Goal: Task Accomplishment & Management: Manage account settings

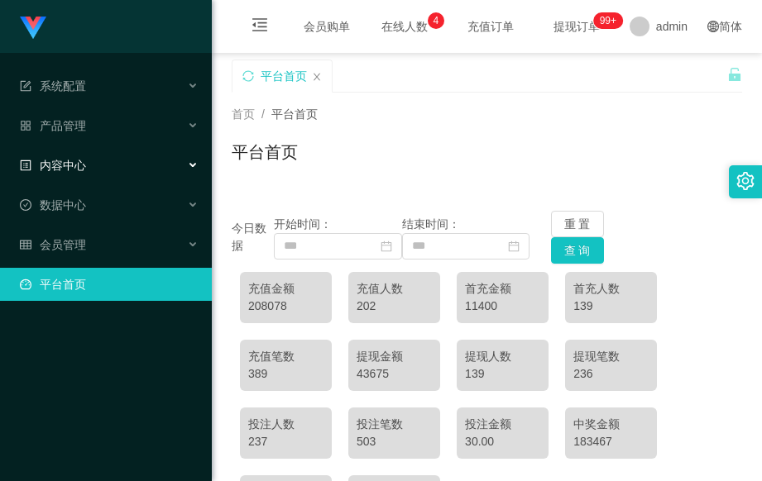
scroll to position [262, 0]
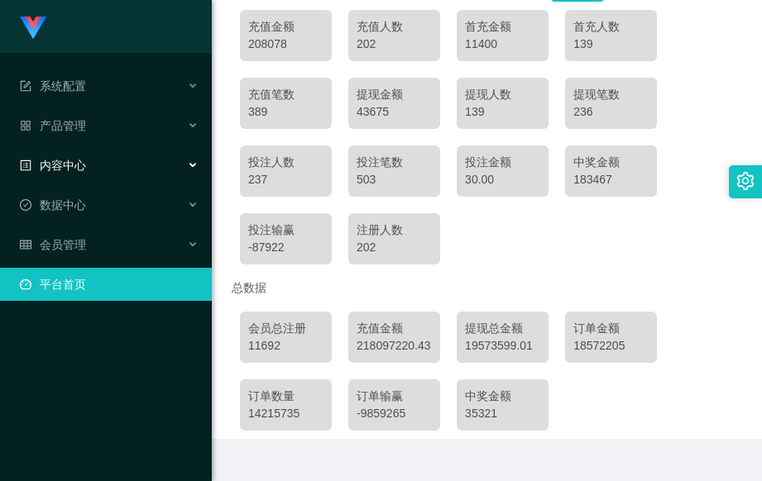
click at [80, 164] on span "内容中心" at bounding box center [53, 165] width 66 height 13
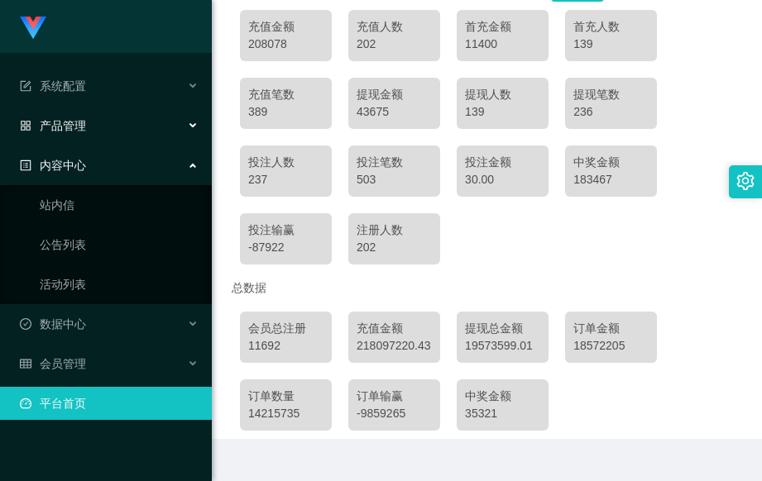
click at [159, 125] on div "产品管理" at bounding box center [106, 125] width 212 height 33
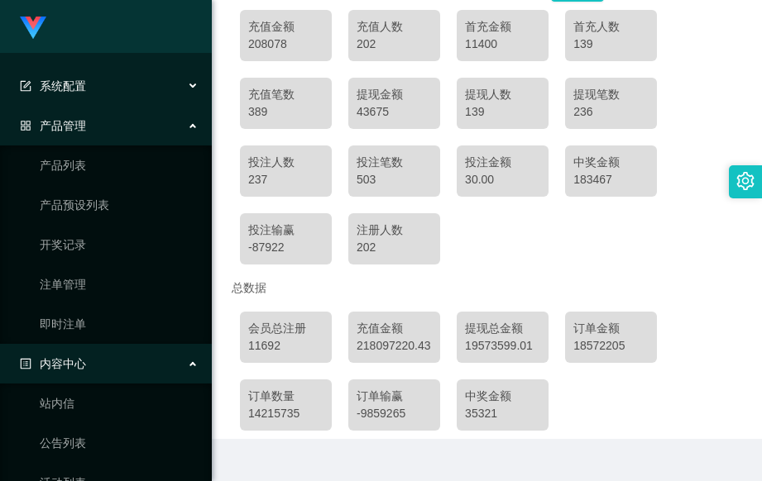
click at [172, 89] on div "系统配置" at bounding box center [106, 85] width 212 height 33
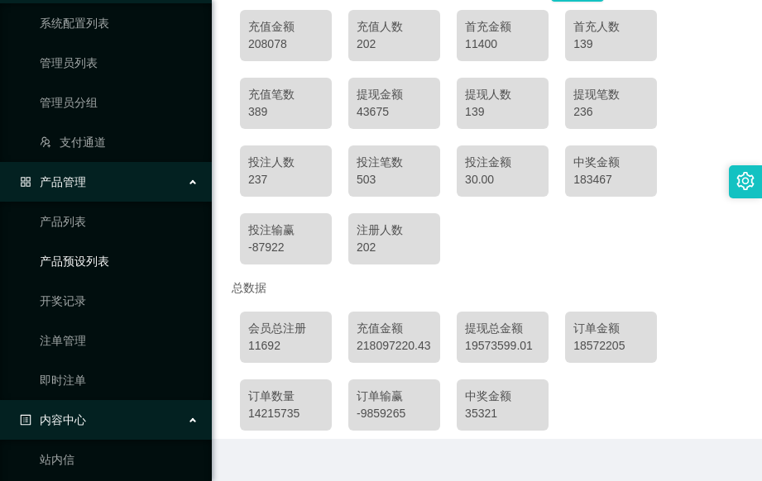
scroll to position [313, 0]
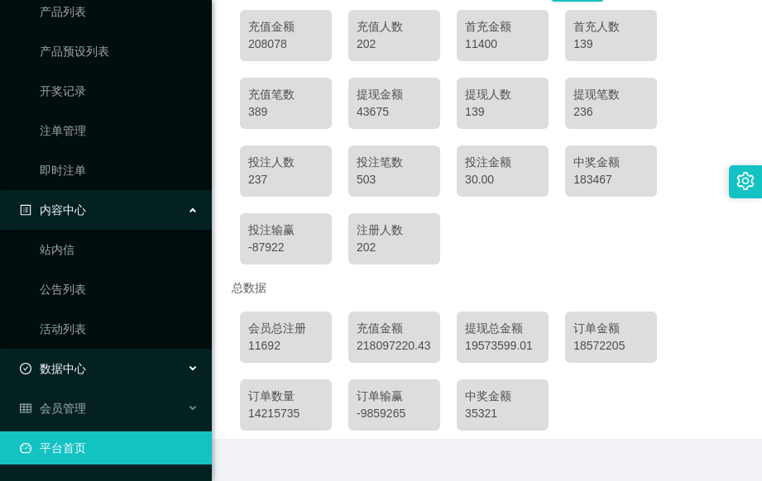
click at [158, 370] on div "数据中心" at bounding box center [106, 368] width 212 height 33
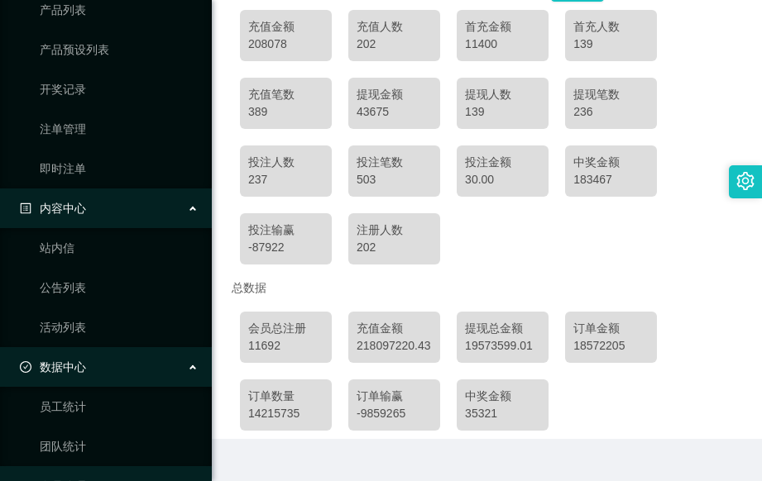
scroll to position [392, 0]
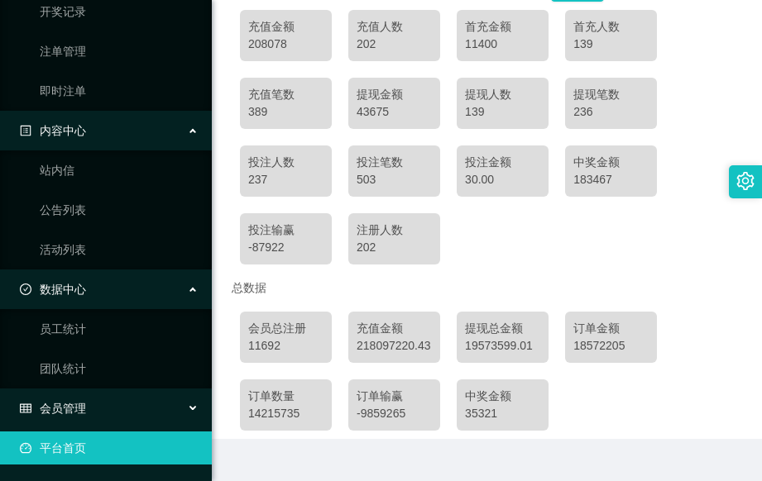
click at [190, 409] on icon at bounding box center [194, 409] width 8 height 0
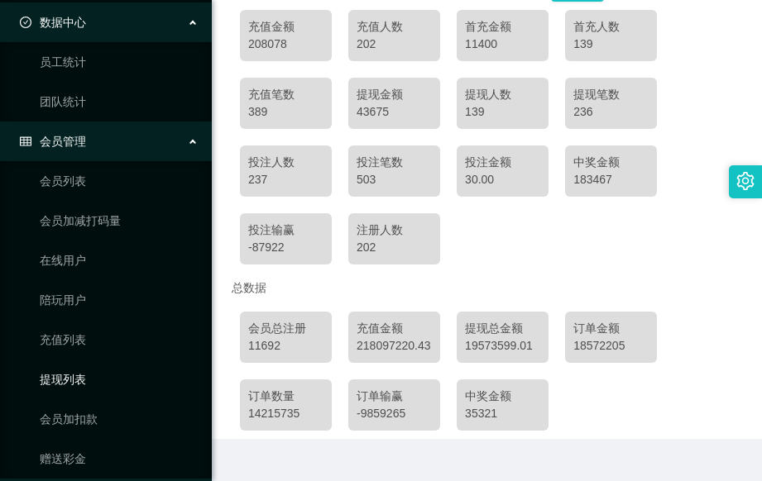
scroll to position [710, 0]
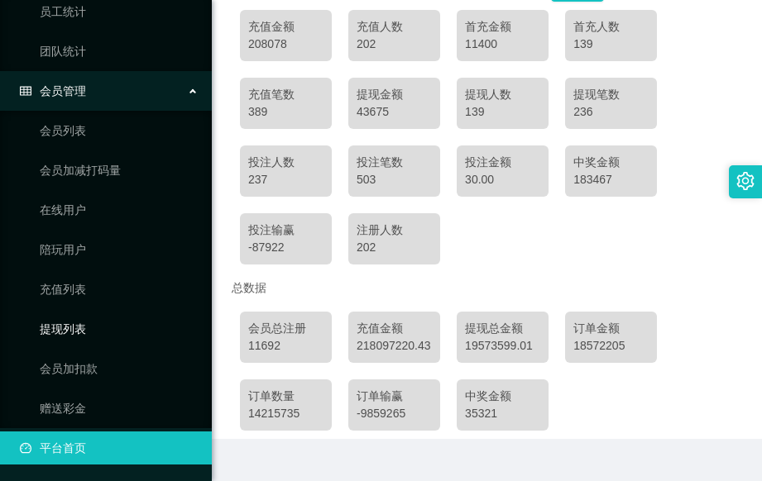
click at [116, 335] on link "提现列表" at bounding box center [119, 329] width 159 height 33
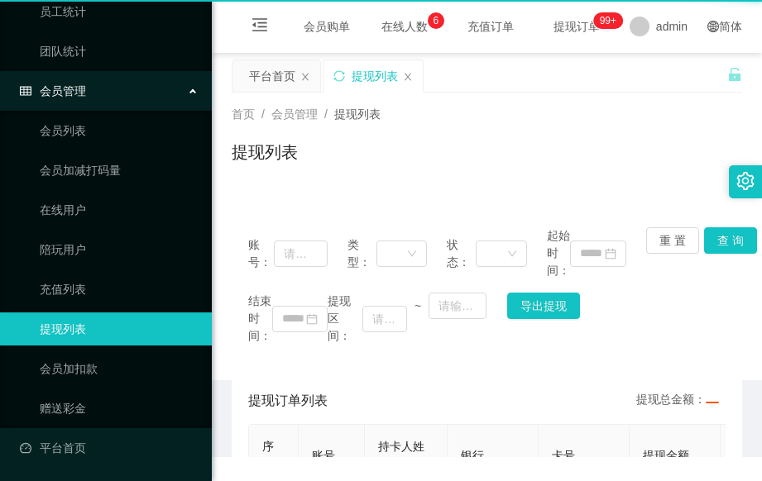
click at [89, 331] on link "提现列表" at bounding box center [119, 329] width 159 height 33
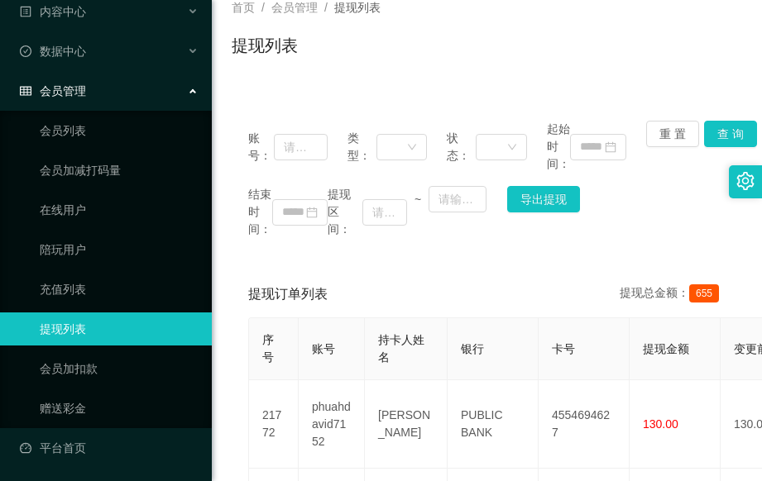
scroll to position [97, 0]
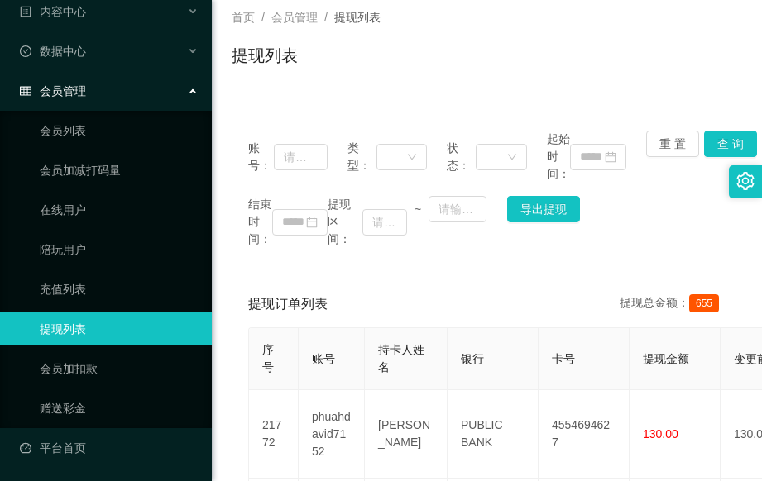
drag, startPoint x: 477, startPoint y: 68, endPoint x: 409, endPoint y: 92, distance: 72.7
click at [409, 92] on div "首页 / 会员管理 / 提现列表 / 提现列表" at bounding box center [487, 45] width 550 height 98
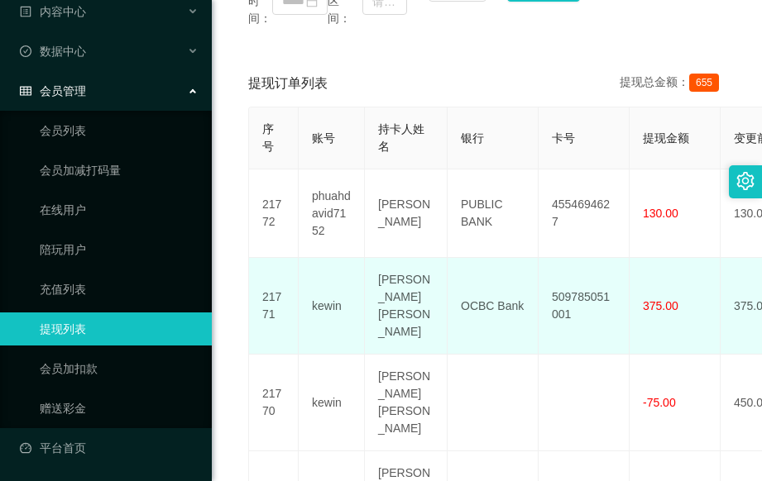
scroll to position [0, 0]
